Goal: Navigation & Orientation: Find specific page/section

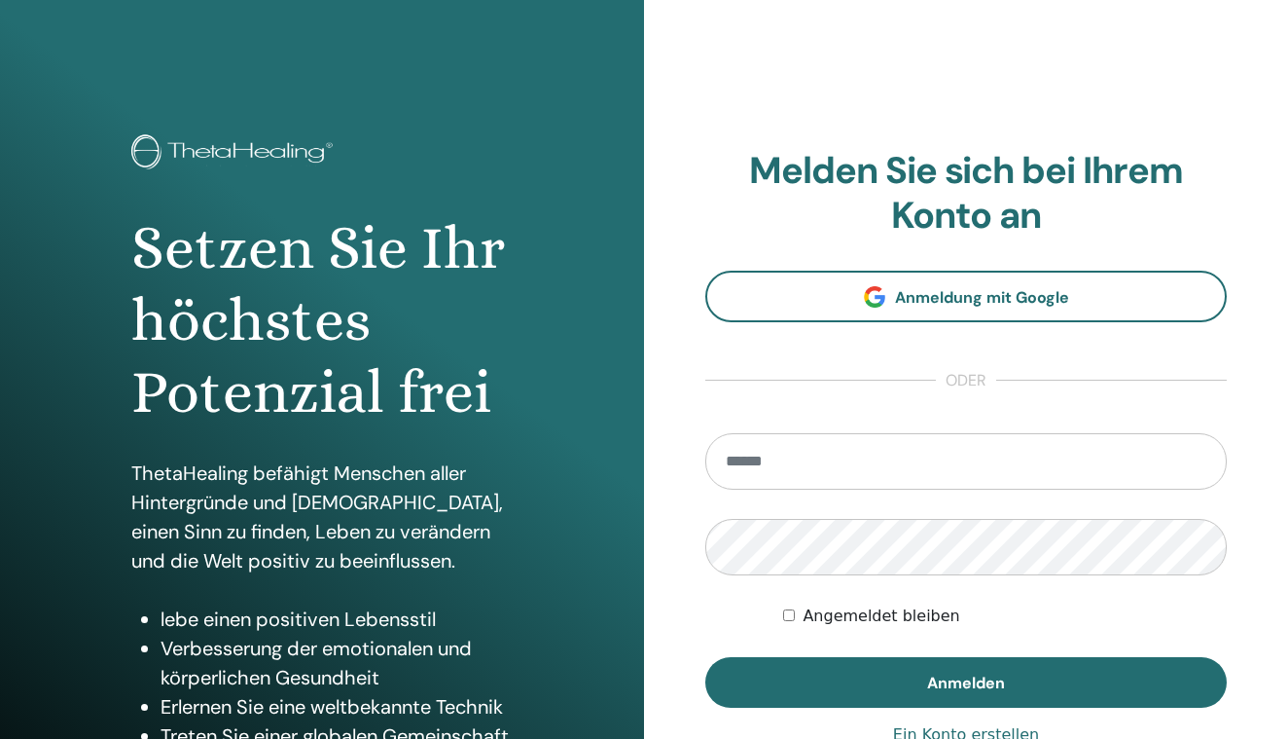
type input "**********"
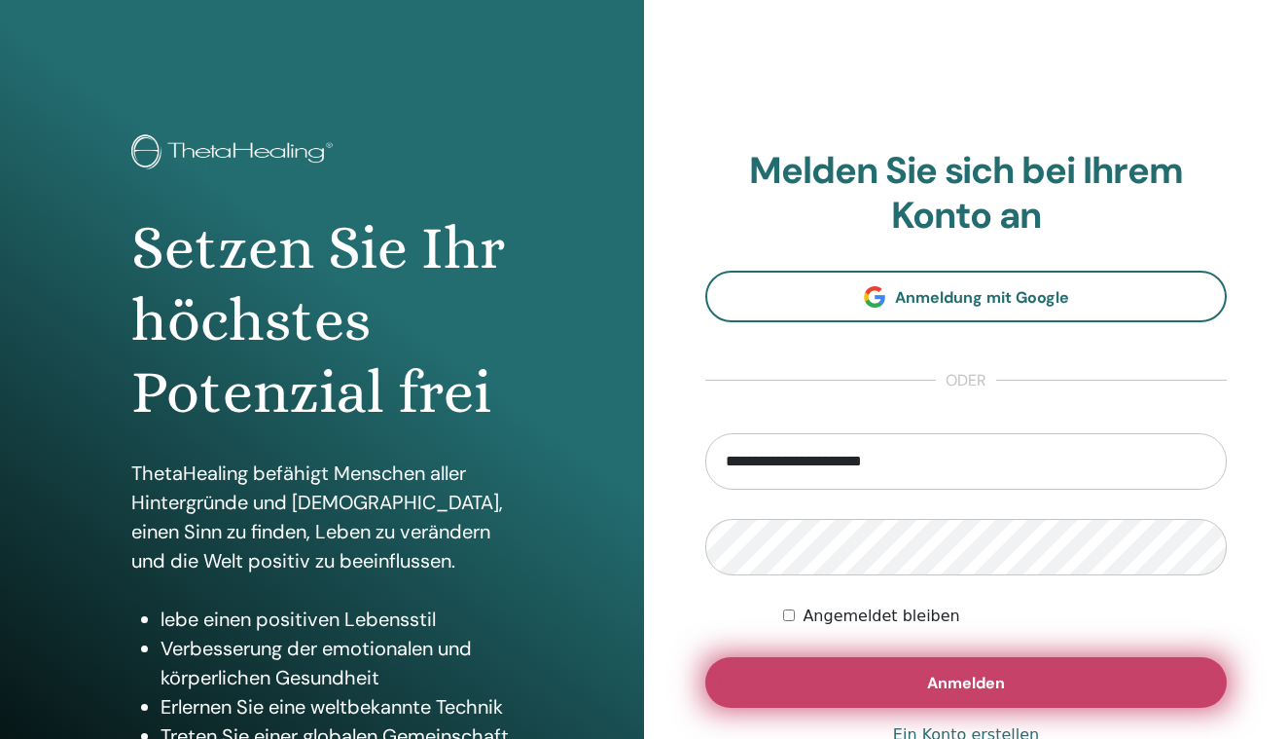
click at [892, 671] on button "Anmelden" at bounding box center [967, 682] width 522 height 51
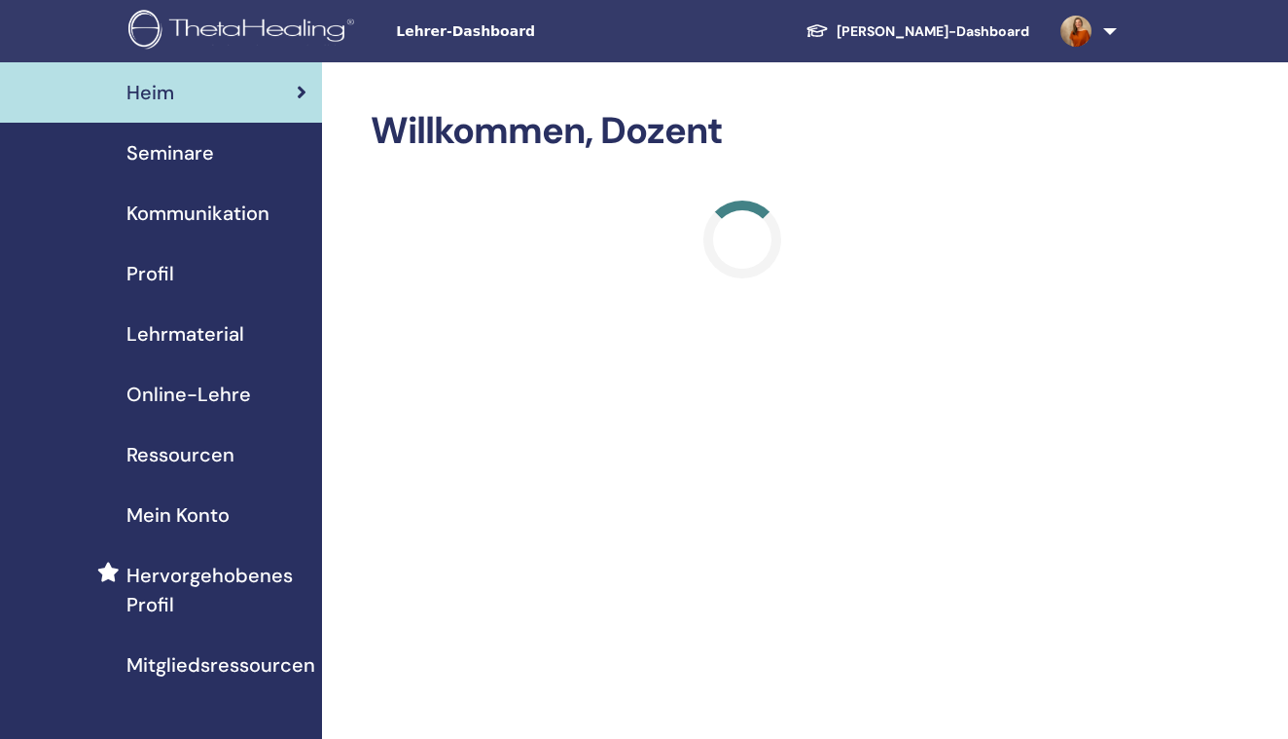
click at [1078, 36] on img at bounding box center [1076, 31] width 31 height 31
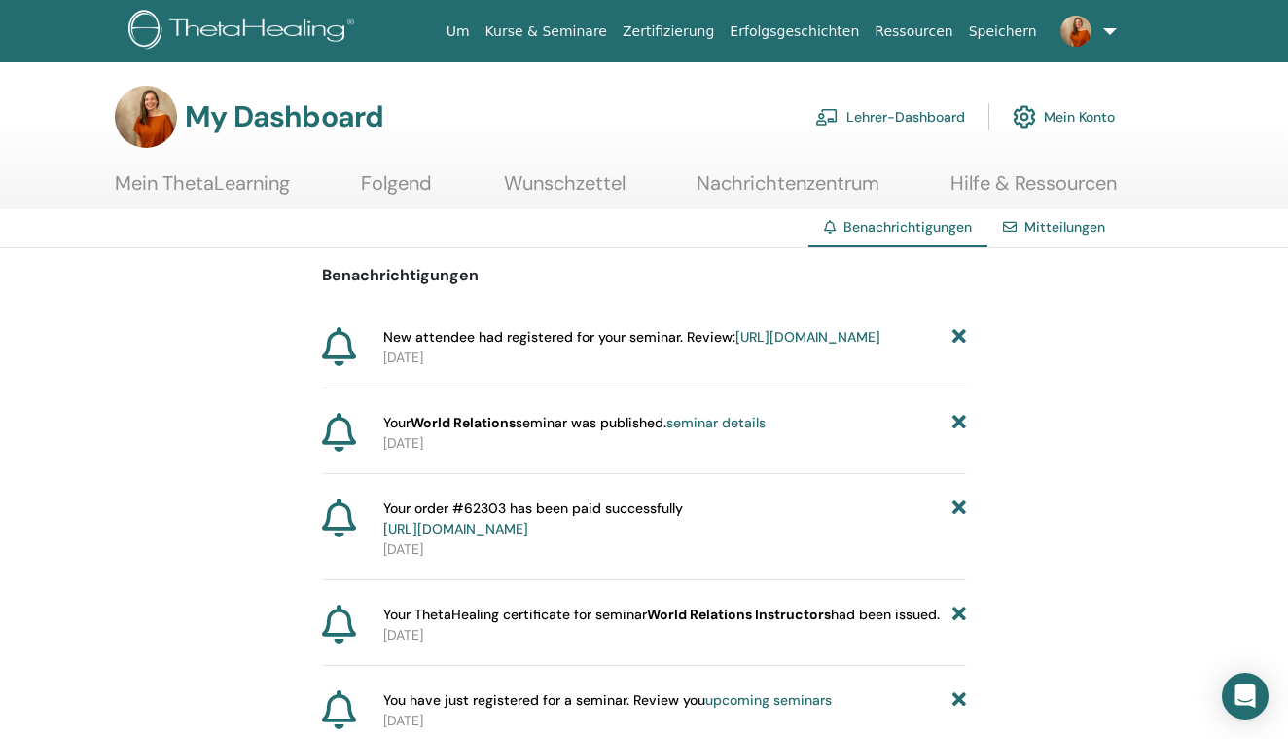
click at [736, 345] on link "https://member.thetahealing.com/instructor/seminar/377821/attendees" at bounding box center [808, 337] width 145 height 18
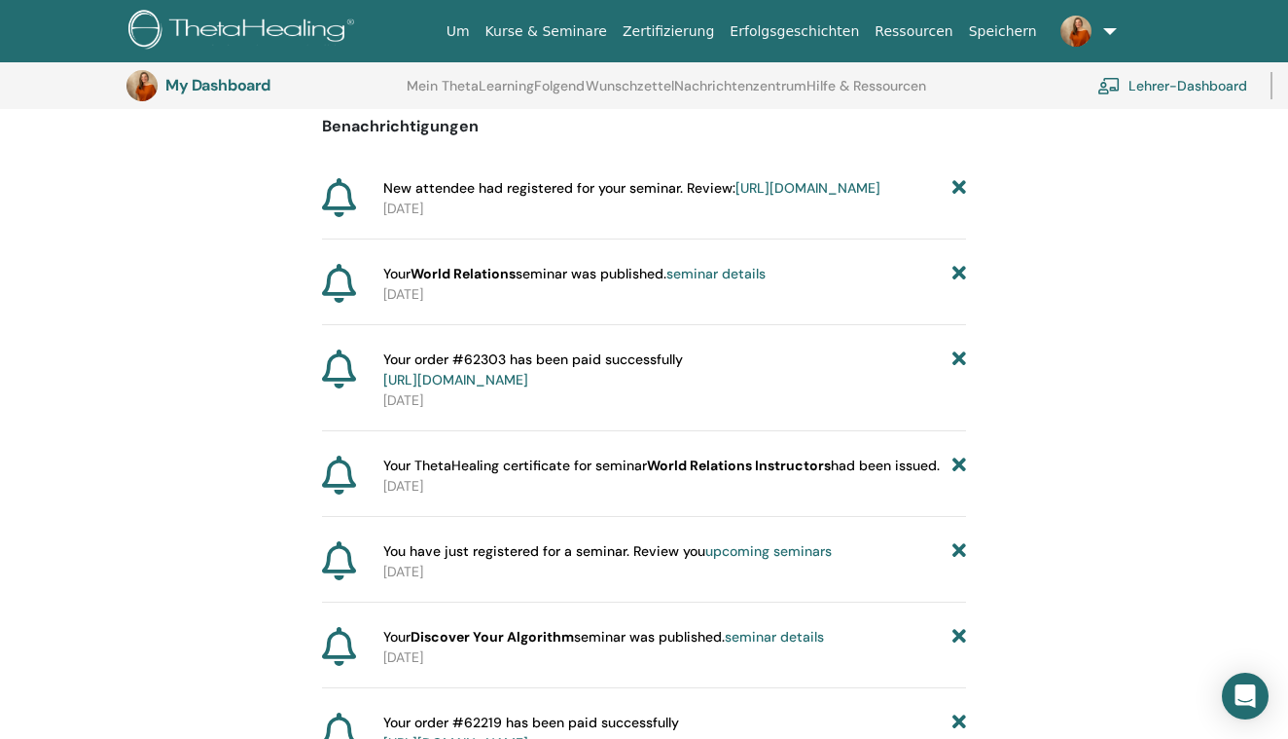
scroll to position [145, 0]
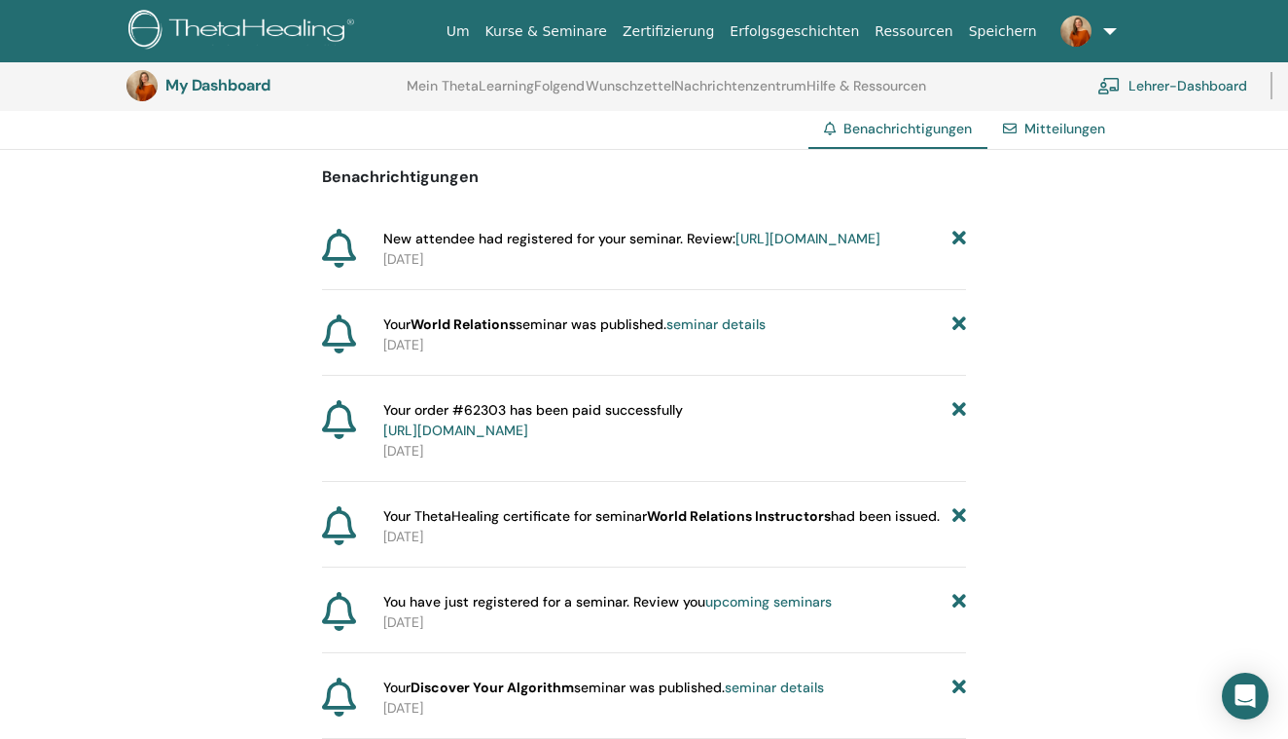
click at [289, 25] on img at bounding box center [244, 32] width 233 height 44
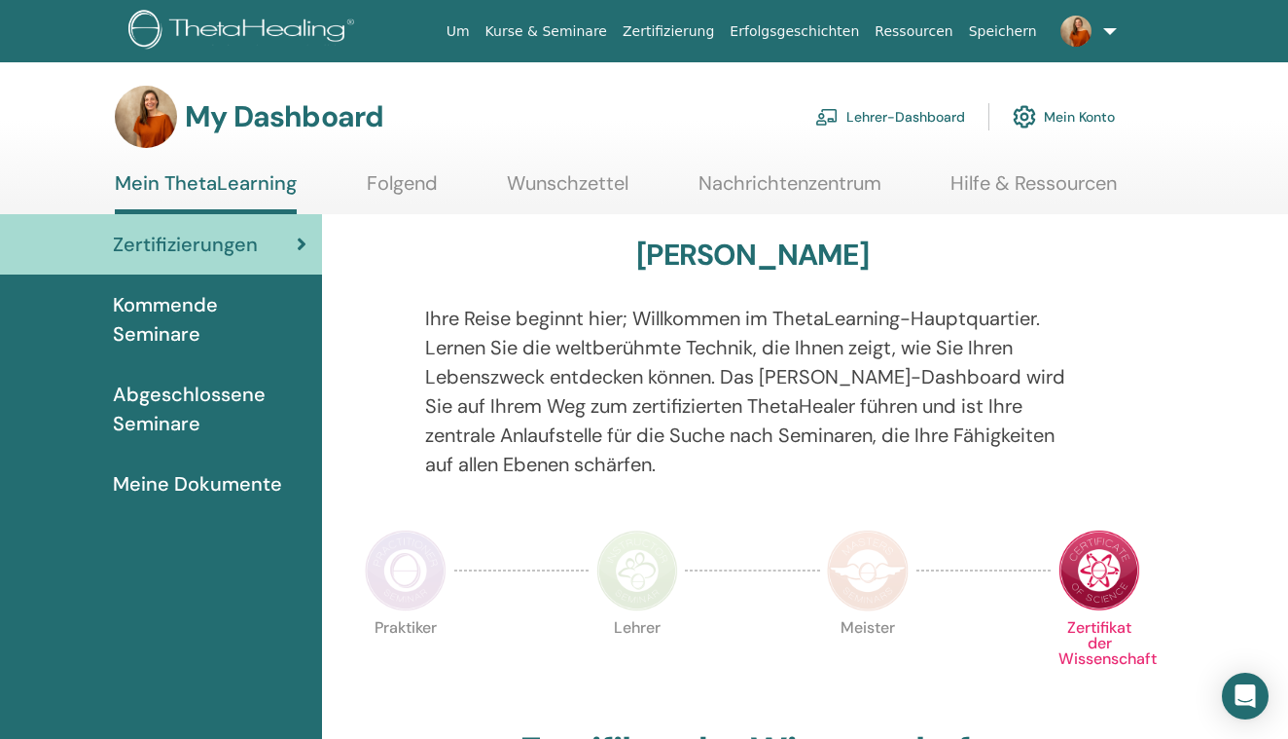
click at [238, 35] on img at bounding box center [244, 32] width 233 height 44
